Goal: Transaction & Acquisition: Purchase product/service

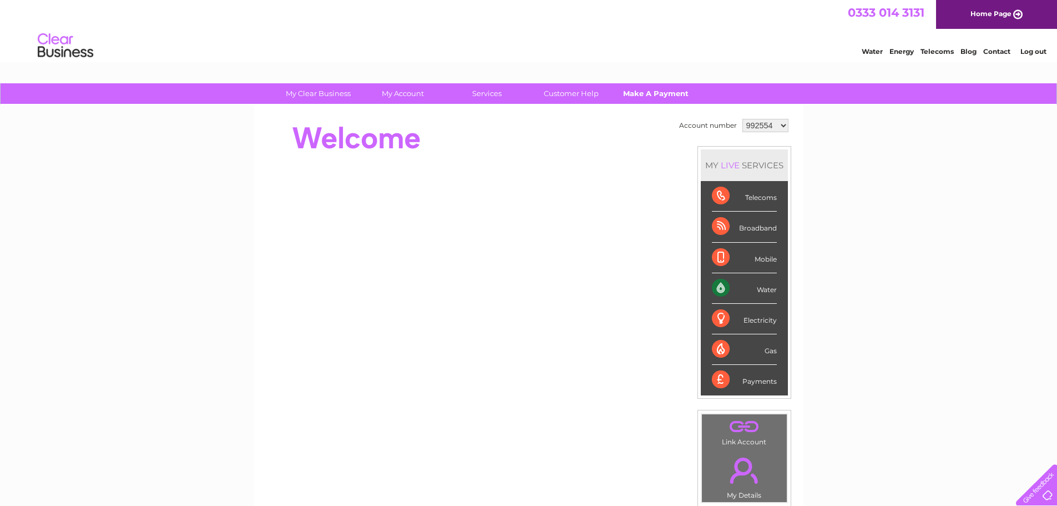
click at [647, 93] on link "Make A Payment" at bounding box center [656, 93] width 92 height 21
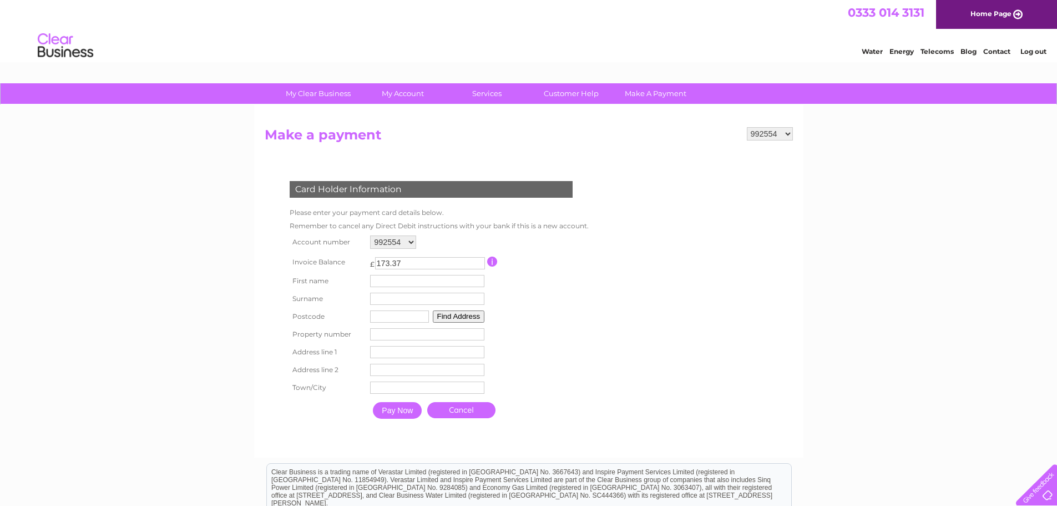
click at [415, 277] on input "text" at bounding box center [427, 281] width 114 height 12
type input "[PERSON_NAME]"
type input "Wiewiorka"
type input "G71 5QQ"
type input "16"
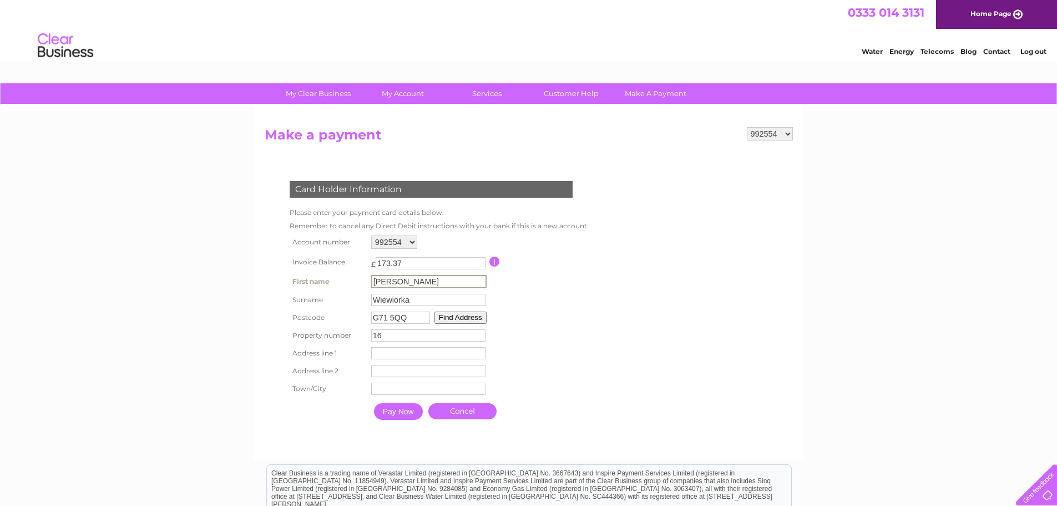
type input "[STREET_ADDRESS]"
type input "Uddingston"
type input "[GEOGRAPHIC_DATA]"
click at [404, 413] on input "Pay Now" at bounding box center [397, 410] width 49 height 17
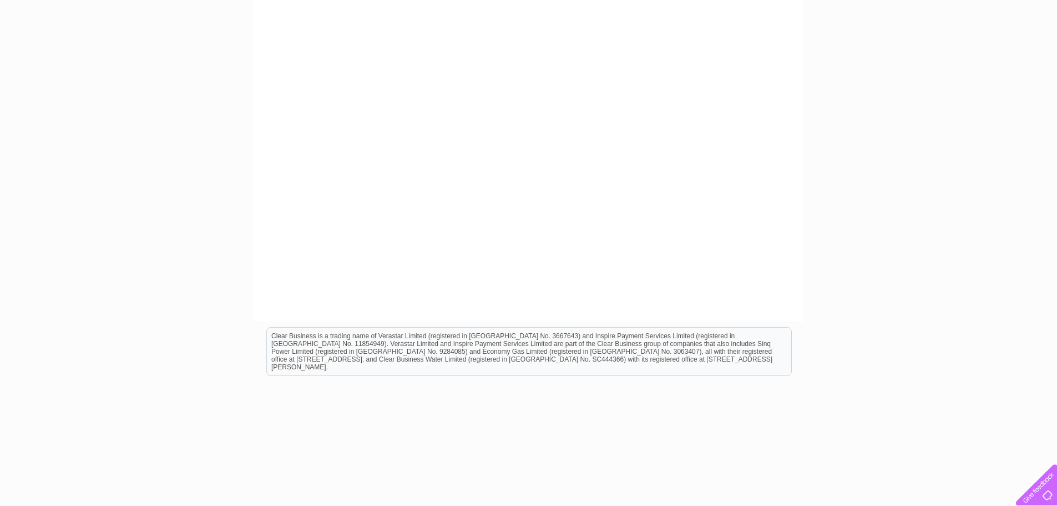
scroll to position [363, 0]
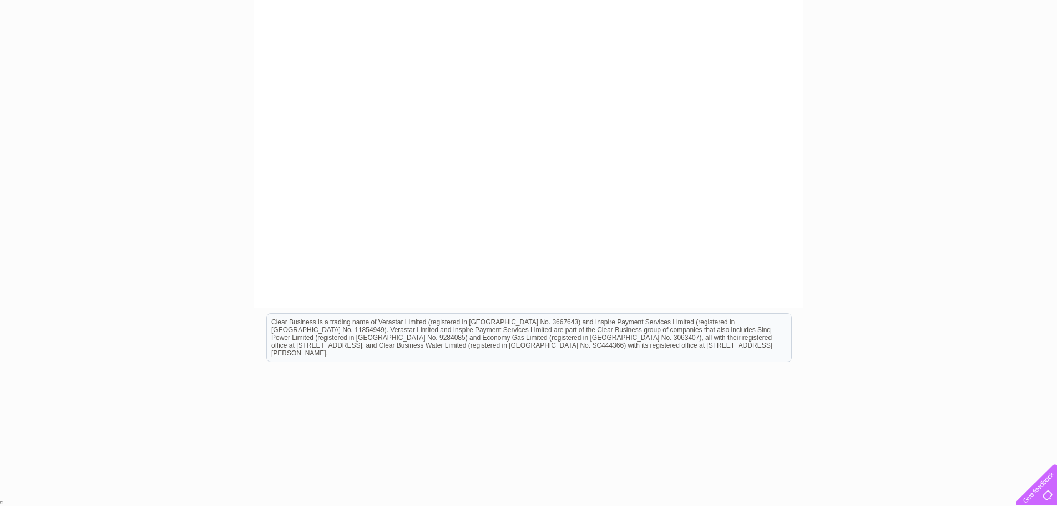
click at [869, 186] on div "My Clear Business Login Details My Details My Preferences Link Account My Accou…" at bounding box center [528, 108] width 1057 height 777
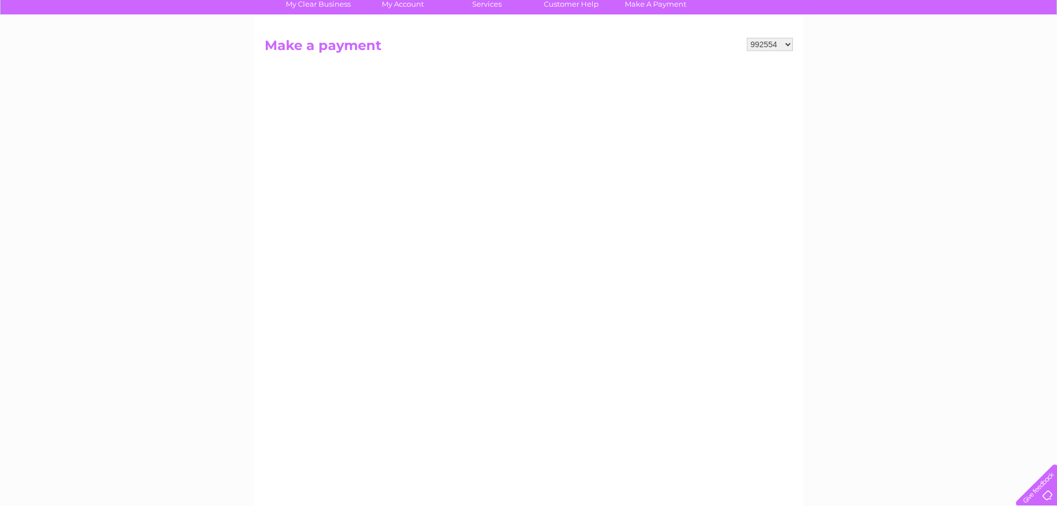
scroll to position [86, 0]
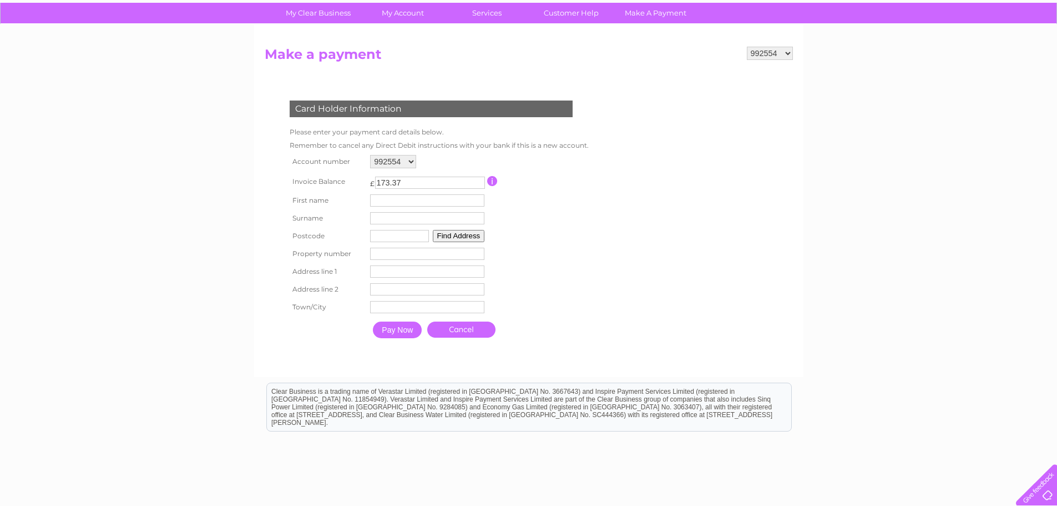
click at [399, 201] on input "text" at bounding box center [427, 200] width 114 height 12
type input "[PERSON_NAME]"
type input "Wiewiorka"
type input "G71 5QQ"
type input "16"
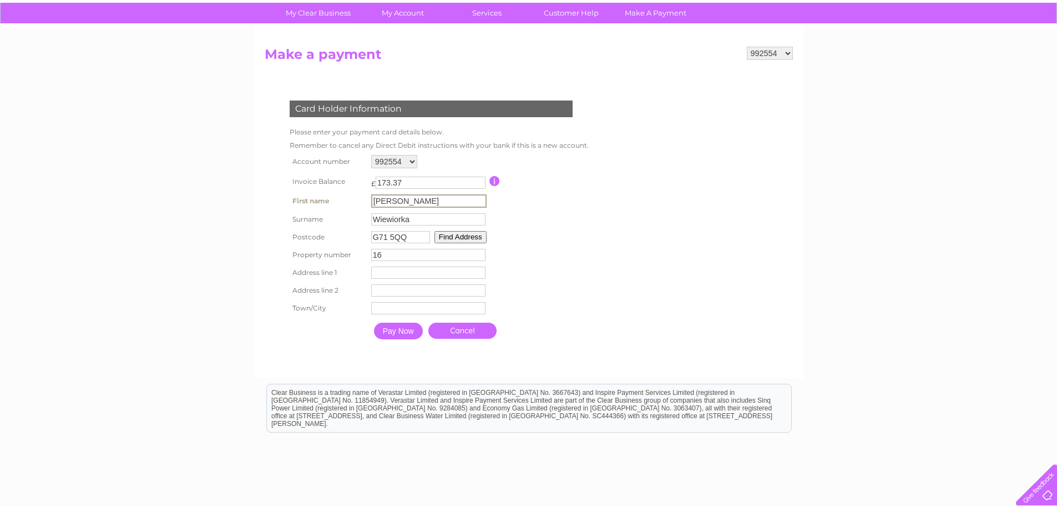
type input "16 Thorniewood Road"
type input "Uddingston"
type input "Glasgow"
click at [405, 331] on input "Pay Now" at bounding box center [397, 329] width 49 height 17
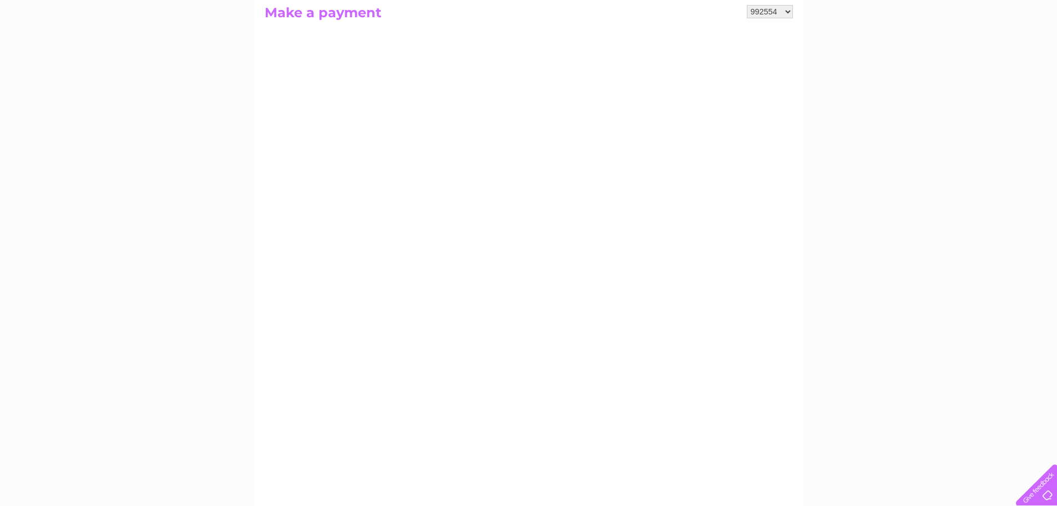
scroll to position [86, 0]
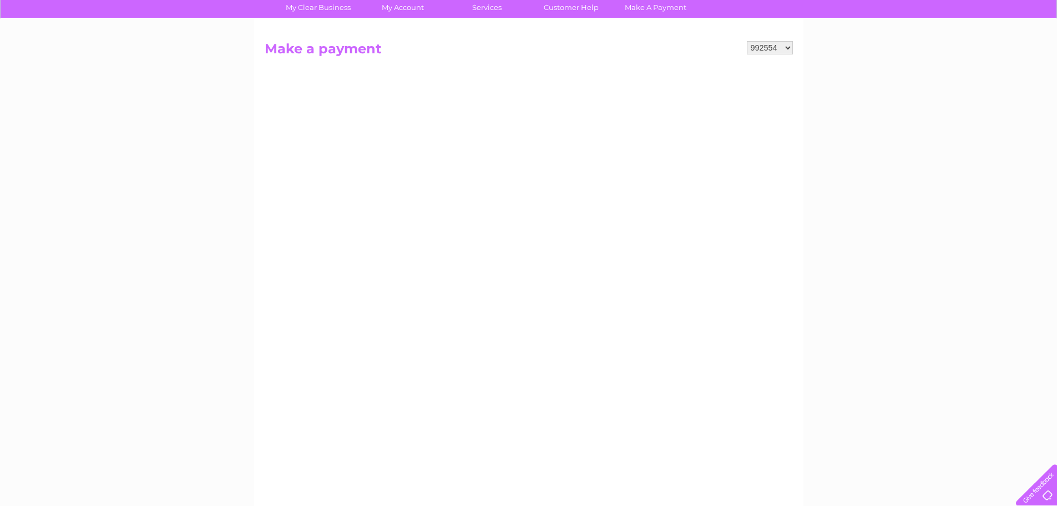
click at [782, 51] on select "992554 1058914" at bounding box center [770, 47] width 46 height 13
select select "1058914"
click at [747, 41] on select "992554 1058914" at bounding box center [770, 47] width 46 height 13
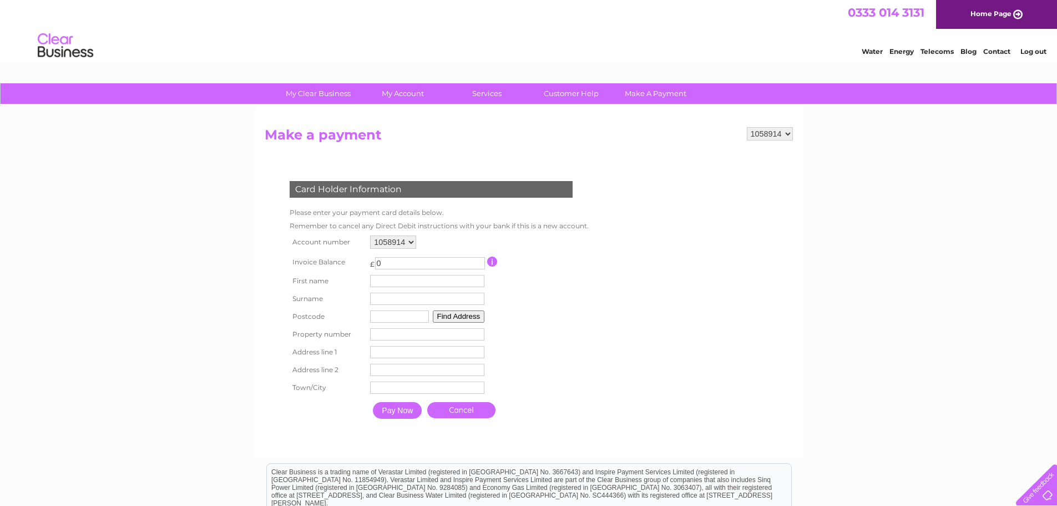
click at [67, 52] on img at bounding box center [65, 46] width 57 height 34
